Goal: Find specific page/section: Find specific page/section

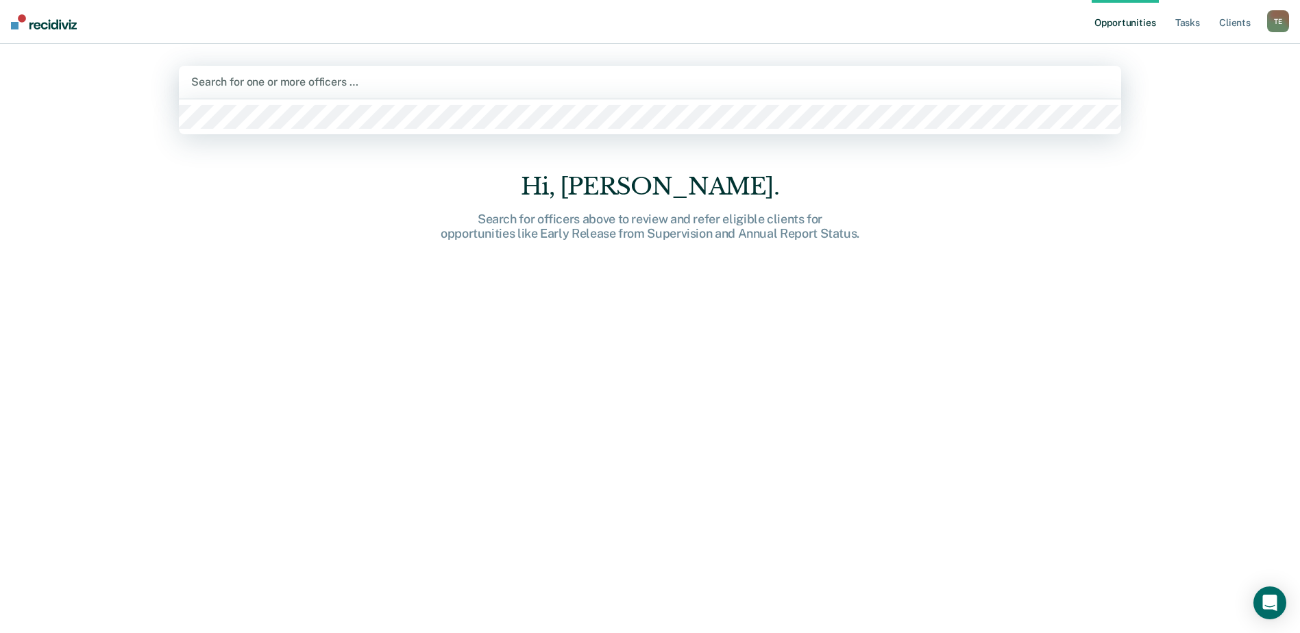
click at [776, 80] on div at bounding box center [649, 82] width 917 height 16
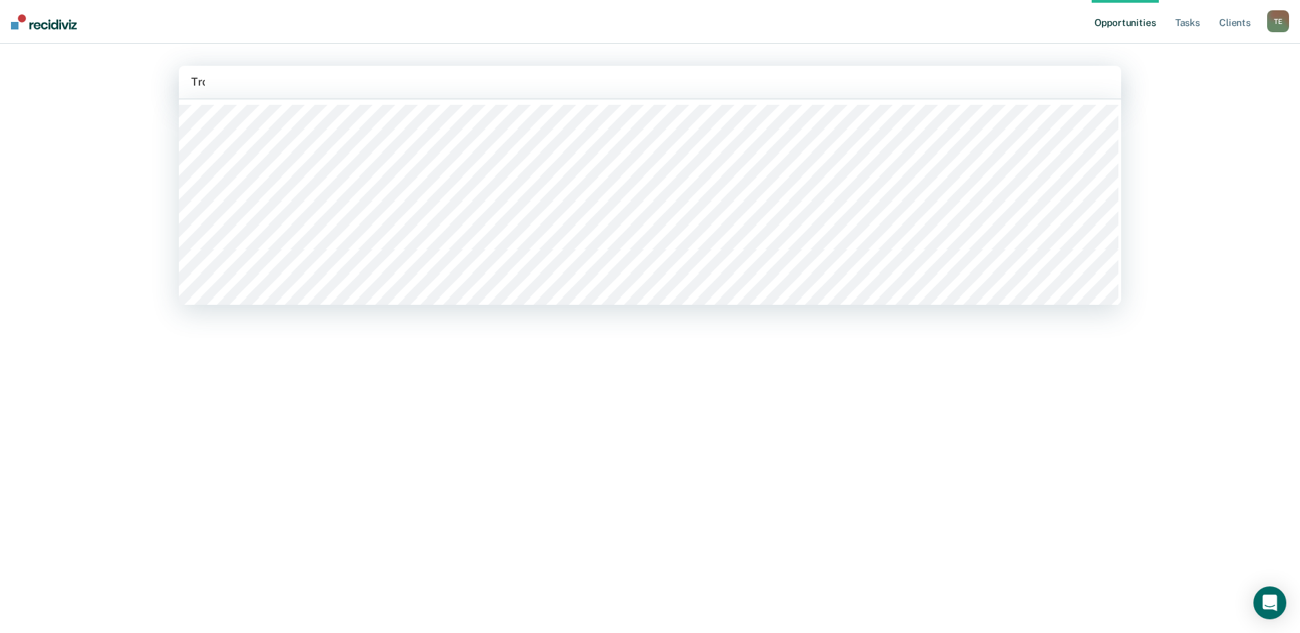
type input "Troy"
